Goal: Transaction & Acquisition: Complete application form

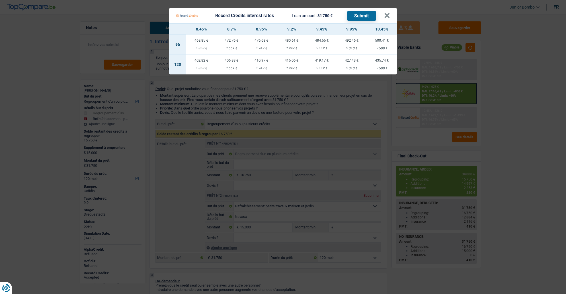
select select "refinancing"
select select "houseOrGarden"
select select "120"
select select "refinancing"
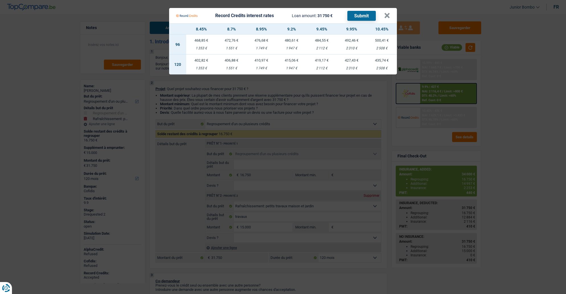
select select "refinancing"
select select "houseOrGarden"
select select "120"
select select "publicEmployee"
select select "familyAllowances"
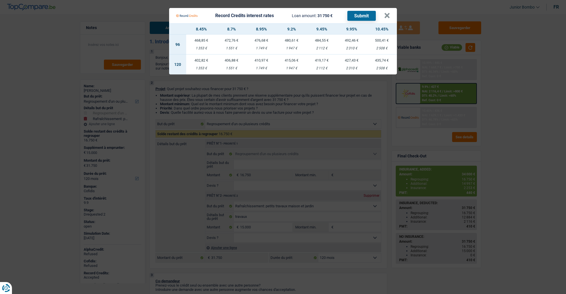
select select "netSalary"
select select "mealVouchers"
select select "ownerWithMortgage"
select select "mortgage"
select select "300"
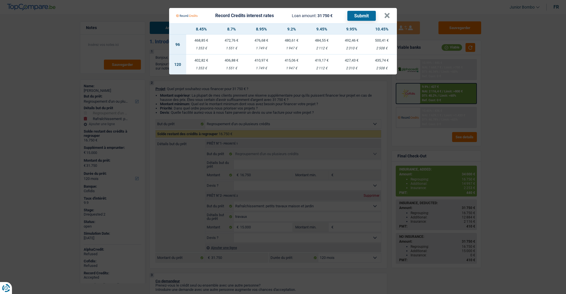
select select "cardOrCredit"
select select "personalLoan"
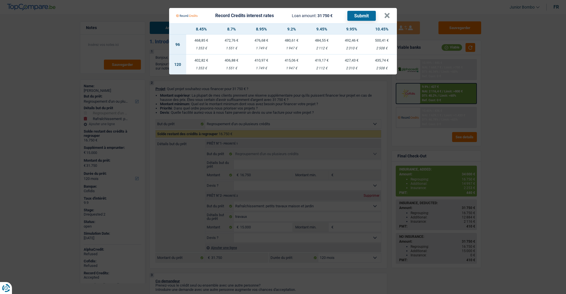
select select "smallWorks"
select select "36"
select select "refinancing"
select select "houseOrGarden"
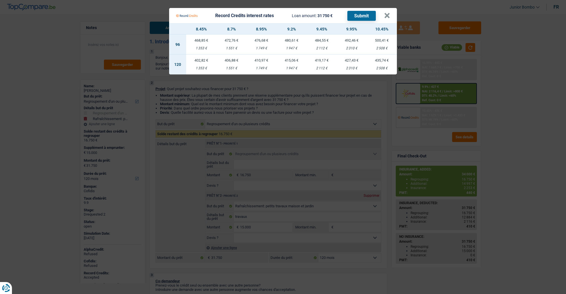
select select "120"
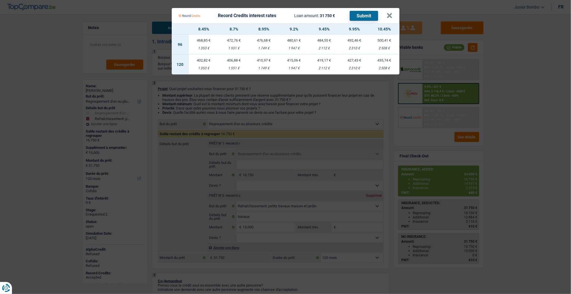
drag, startPoint x: 570, startPoint y: 56, endPoint x: 546, endPoint y: 58, distance: 24.5
click at [566, 56] on Credits "Record Credits interest rates Loan amount: 31 750 € Submit × 8.45% 8.7% 8.95% 9…" at bounding box center [285, 147] width 571 height 294
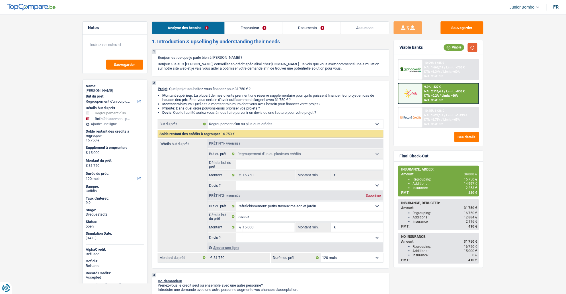
click at [477, 47] on button "button" at bounding box center [473, 47] width 10 height 9
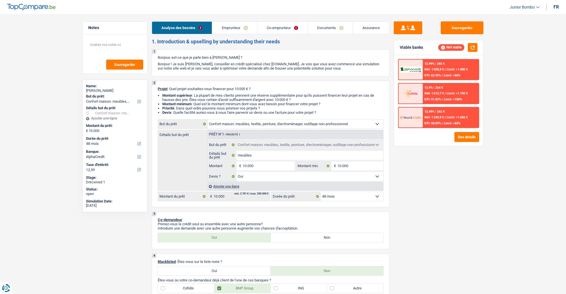
select select "household"
select select "48"
select select "alphacredit"
select select "household"
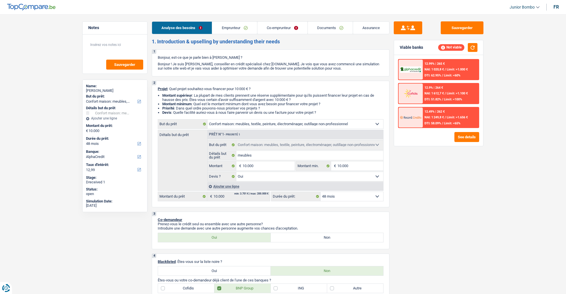
select select "household"
select select "yes"
select select "48"
select select "worker"
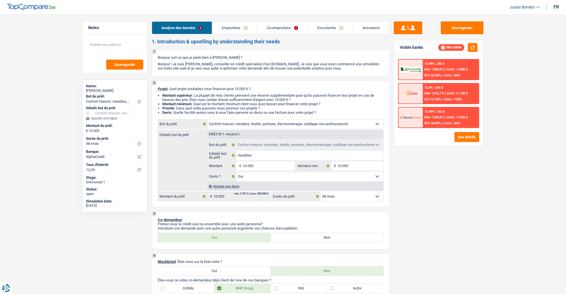
select select "familyAllowances"
select select "netSalary"
select select "mealVouchers"
select select "netSalary"
select select "rents"
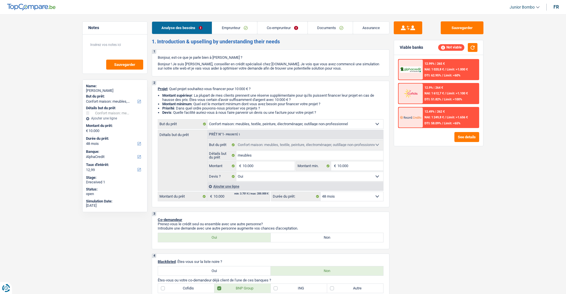
select select "rents"
select select "household"
select select "yes"
select select "48"
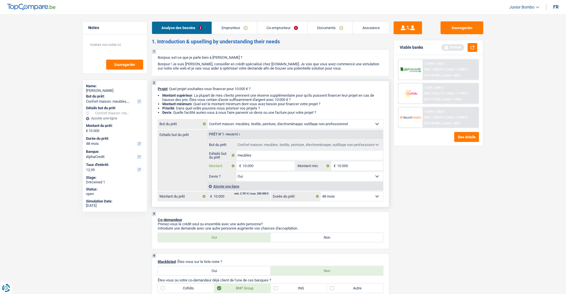
click at [244, 163] on input "10.000" at bounding box center [269, 165] width 52 height 9
click at [246, 164] on input "10.000" at bounding box center [269, 165] width 52 height 9
type input "7"
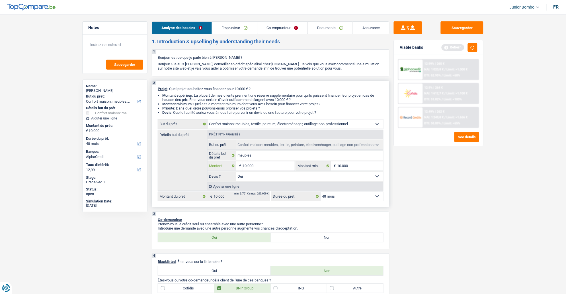
type input "7"
type input "75"
type input "750"
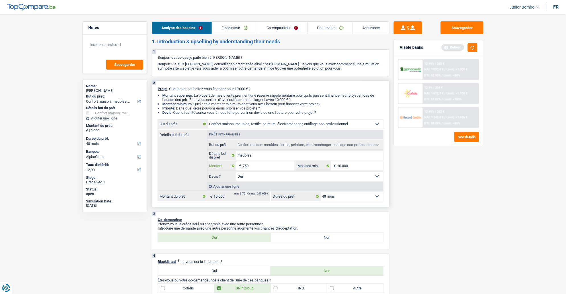
type input "7.501"
click at [371, 197] on select "12 mois 18 mois 24 mois 30 mois 36 mois 42 mois 48 mois Sélectionner une option" at bounding box center [352, 196] width 63 height 9
type input "7.501"
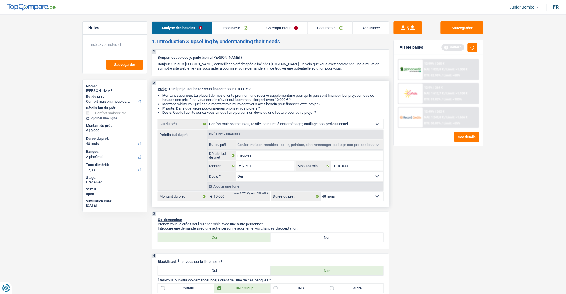
type input "7.501"
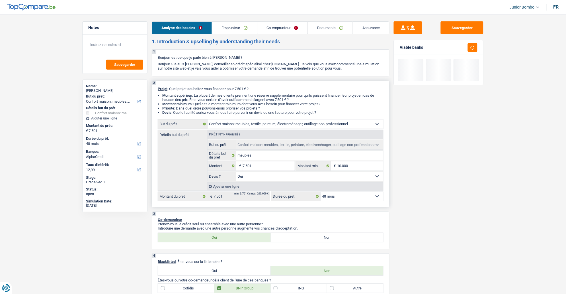
click at [321, 193] on select "12 mois 18 mois 24 mois 30 mois 36 mois 42 mois 48 mois Sélectionner une option" at bounding box center [352, 196] width 63 height 9
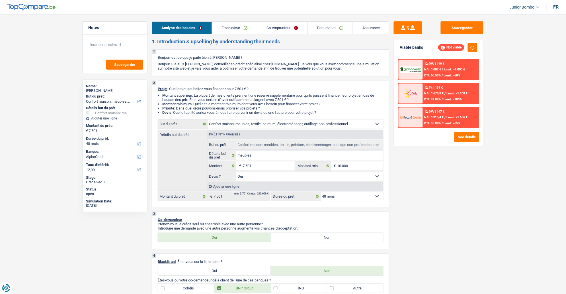
click at [443, 237] on div "Sauvegarder Viable banks Not viable 12.99% | 199 € NAI: 1 087 € / Limit: >1.000…" at bounding box center [439, 152] width 98 height 262
click at [470, 46] on button "button" at bounding box center [473, 47] width 10 height 9
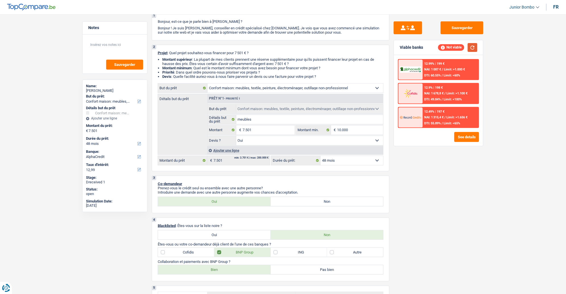
scroll to position [32, 0]
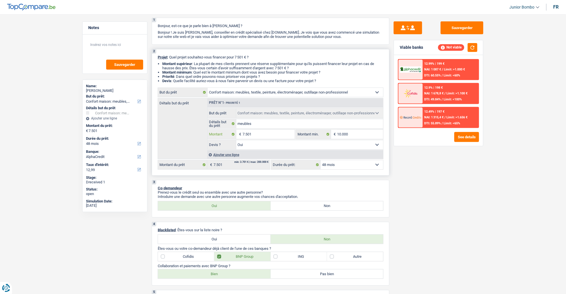
click at [259, 136] on input "7.501" at bounding box center [269, 134] width 52 height 9
type input "5"
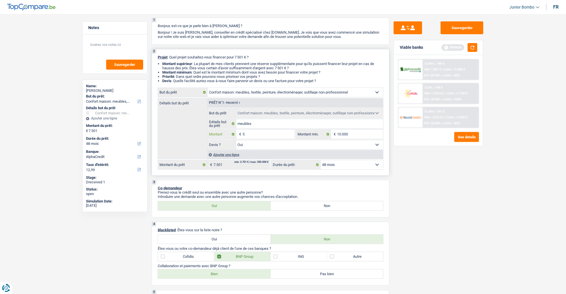
type input "50"
type input "500"
type input "5.001"
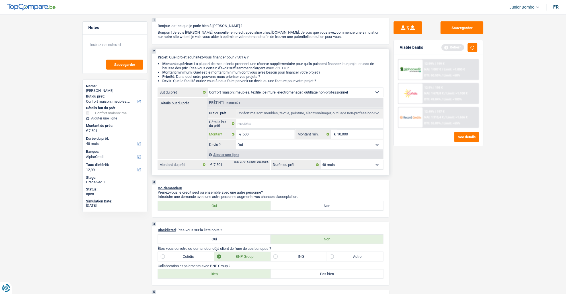
type input "5.001"
select select "36"
type input "5.001"
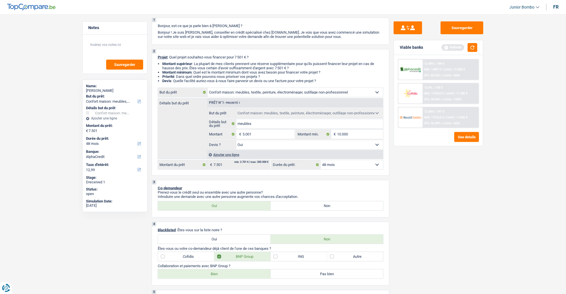
select select "36"
type input "5.001"
select select "36"
click at [405, 181] on div "Sauvegarder Viable banks Refresh 12.99% | 199 € NAI: 1 087 € / Limit: >1.000 € …" at bounding box center [439, 152] width 98 height 262
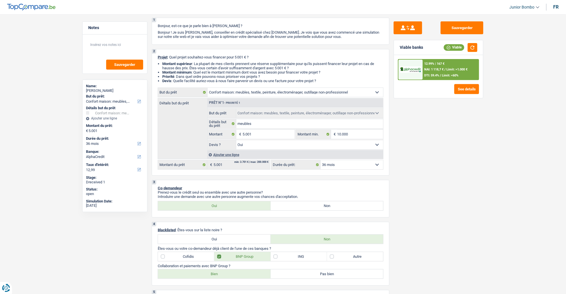
click at [419, 134] on div "Sauvegarder Viable banks Viable 12.99% | 167 € NAI: 1 118,7 € / Limit: >1.000 €…" at bounding box center [439, 152] width 98 height 262
click at [471, 50] on button "button" at bounding box center [473, 47] width 10 height 9
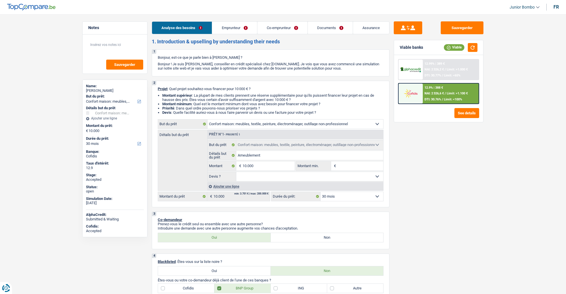
select select "household"
select select "30"
select select "household"
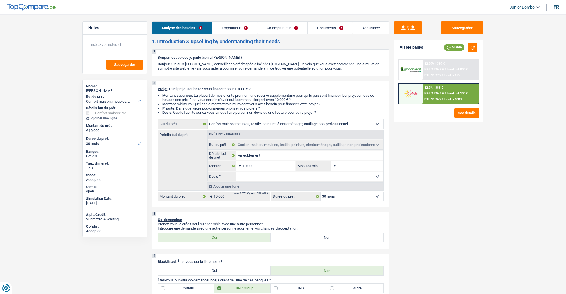
select select "30"
select select "invalid"
select select "noProfession"
select select "disabilityPension"
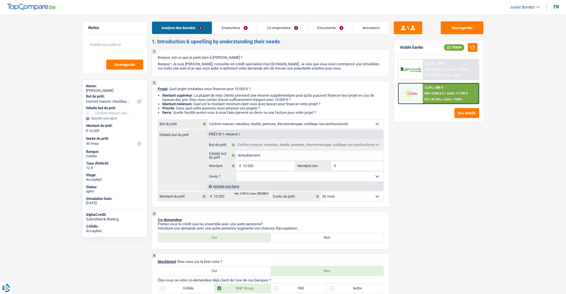
select select "ownerWithoutMortgage"
select select "carLoan"
select select "84"
select select "personalSale"
select select "60"
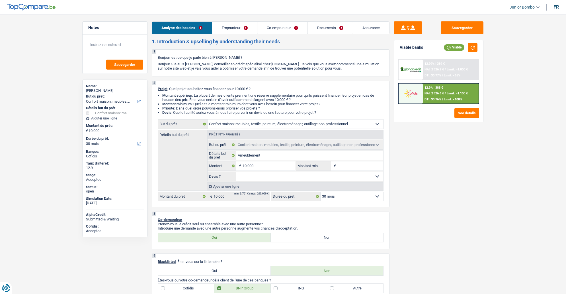
select select "household"
select select "30"
select select "ownerWithoutMortgage"
select select "BE"
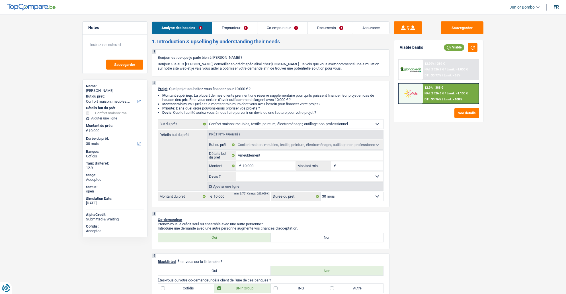
select select "carLoan"
select select "84"
select select "personalSale"
select select "60"
click at [231, 26] on link "Emprunteur" at bounding box center [234, 28] width 45 height 12
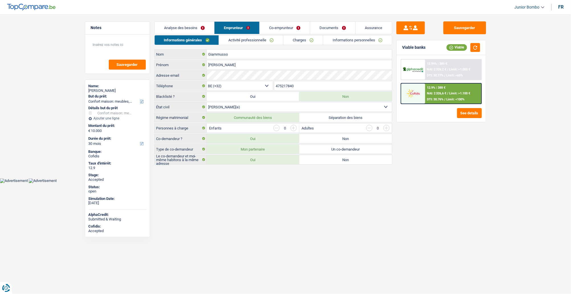
click at [295, 42] on link "Charges" at bounding box center [303, 39] width 40 height 9
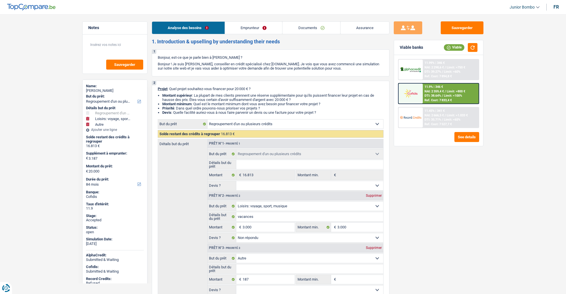
select select "refinancing"
select select "hobbies"
select select "other"
select select "84"
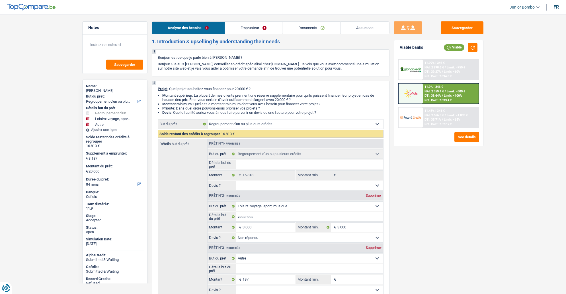
select select "32"
select select "divorced"
select select "rents"
select select "BE"
select select "carLoan"
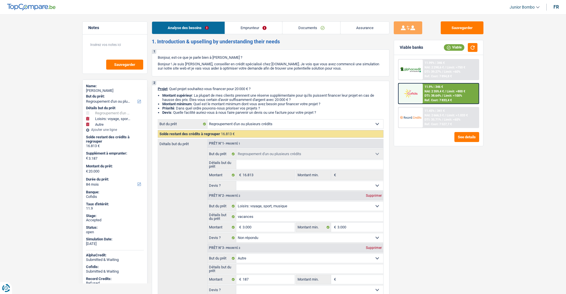
select select "60"
select select "personalLoan"
select select "miscellaneousCosts"
select select "24"
select select "personalLoan"
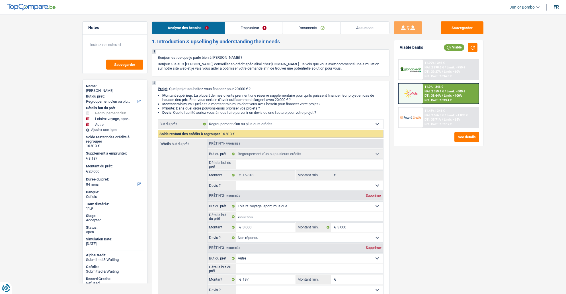
select select "loanRepayment"
select select "96"
click at [234, 24] on link "Emprunteur" at bounding box center [254, 28] width 58 height 12
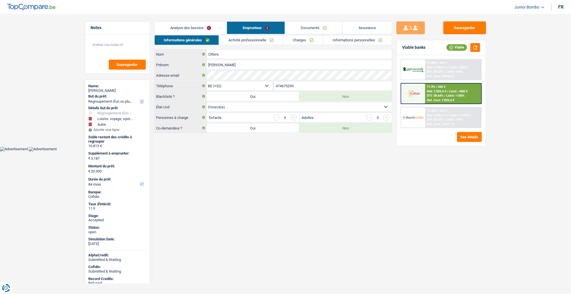
click at [304, 37] on link "Charges" at bounding box center [303, 39] width 40 height 9
